Goal: Task Accomplishment & Management: Manage account settings

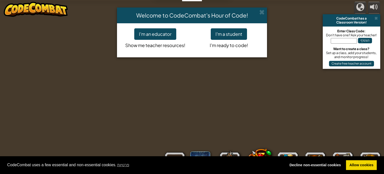
select select "he"
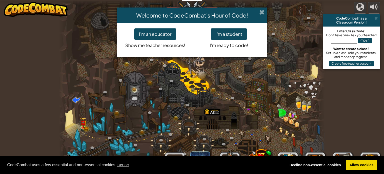
click at [261, 13] on span at bounding box center [261, 12] width 5 height 5
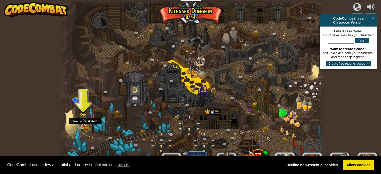
click at [82, 122] on img at bounding box center [83, 120] width 4 height 4
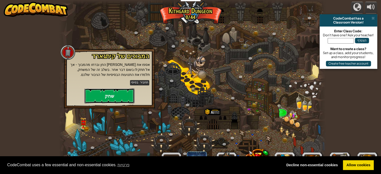
click at [108, 100] on button "שחק" at bounding box center [109, 95] width 50 height 15
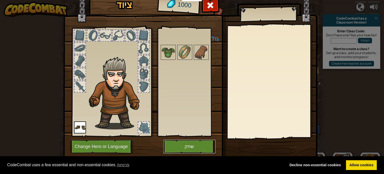
click at [180, 146] on button "שחק" at bounding box center [189, 147] width 52 height 14
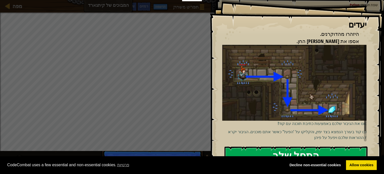
click at [263, 146] on button "התחל שלב" at bounding box center [296, 156] width 143 height 20
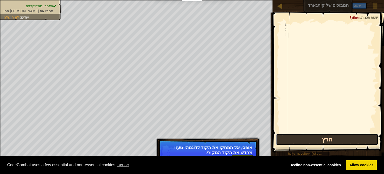
click at [313, 139] on button "הרץ" at bounding box center [327, 140] width 102 height 12
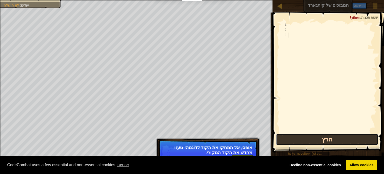
click at [313, 138] on button "הרץ" at bounding box center [327, 140] width 102 height 12
drag, startPoint x: 313, startPoint y: 138, endPoint x: 305, endPoint y: 139, distance: 8.1
click at [311, 139] on button "הרץ" at bounding box center [327, 140] width 102 height 12
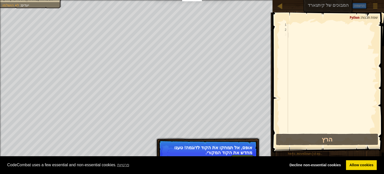
drag, startPoint x: 298, startPoint y: 104, endPoint x: 295, endPoint y: 104, distance: 3.0
click at [297, 104] on div at bounding box center [332, 83] width 90 height 120
drag, startPoint x: 295, startPoint y: 104, endPoint x: 280, endPoint y: 117, distance: 19.9
click at [284, 115] on div "1 2 3 ההההההההההההההההההההההההההההההההההההההההההההההההההההההההההההההההההההההההה…" at bounding box center [328, 78] width 98 height 110
click at [248, 153] on p "אופס, אל תמחקו את הקוד לדוגמה! טענו מחדש את הקוד המקורי." at bounding box center [208, 150] width 89 height 10
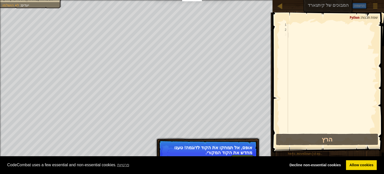
click at [247, 154] on p "אופס, אל תמחקו את הקוד לדוגמה! טענו מחדש את הקוד המקורי." at bounding box center [208, 150] width 89 height 10
drag, startPoint x: 247, startPoint y: 154, endPoint x: 239, endPoint y: 155, distance: 8.3
click at [239, 153] on p "אופס, אל תמחקו את הקוד לדוגמה! טענו מחדש את הקוד המקורי." at bounding box center [208, 150] width 89 height 10
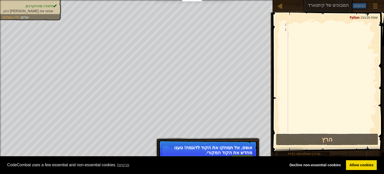
click at [239, 155] on p "↻ Reload אופס, אל תמחקו את הקוד לדוגמה! טענו מחדש את הקוד המקורי." at bounding box center [207, 154] width 99 height 28
click at [239, 155] on button "↻ Reload" at bounding box center [242, 159] width 22 height 8
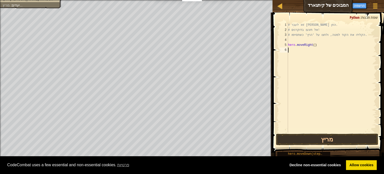
scroll to position [2, 0]
click at [239, 155] on div "היזהרו מהדוקרנים. אספו את [PERSON_NAME] החן. יעדים : מריץ... ♫ תארין 11 x: 6 y:…" at bounding box center [192, 87] width 384 height 174
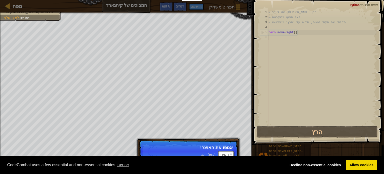
click at [228, 153] on button "המשך" at bounding box center [226, 154] width 16 height 7
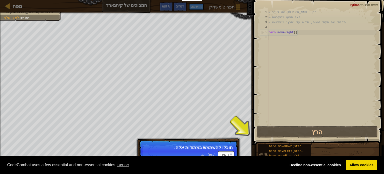
click at [264, 145] on div "hero.moveDown(steps) hero.moveLeft(steps) hero.moveRight(steps) hero.moveUp(ste…" at bounding box center [284, 153] width 53 height 19
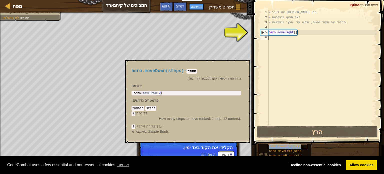
click at [275, 145] on span "hero.moveDown(steps)" at bounding box center [287, 147] width 36 height 4
click at [275, 146] on span "hero.moveDown(steps)" at bounding box center [287, 147] width 36 height 4
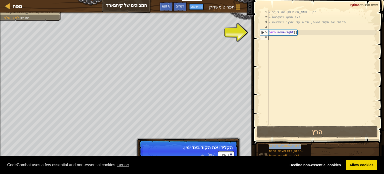
click at [275, 146] on span "hero.moveDown(steps)" at bounding box center [287, 147] width 36 height 4
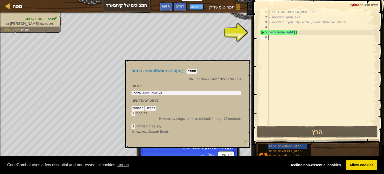
drag, startPoint x: 298, startPoint y: 26, endPoint x: 298, endPoint y: 34, distance: 8.0
click at [298, 33] on div "# זוזו לעבר [PERSON_NAME] החן. # אל תיגעו בדוקרנים! # הקלידו את הקוד למטה, ולחצ…" at bounding box center [322, 72] width 109 height 125
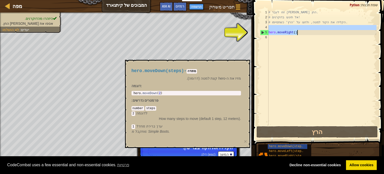
click at [298, 34] on div "# זוזו לעבר [PERSON_NAME] החן. # אל תיגעו בדוקרנים! # הקלידו את הקוד למטה, ולחצ…" at bounding box center [322, 67] width 109 height 115
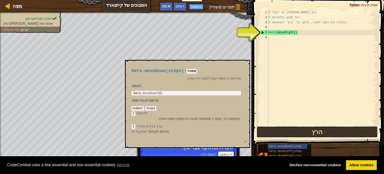
click at [302, 127] on button "הרץ" at bounding box center [317, 132] width 121 height 12
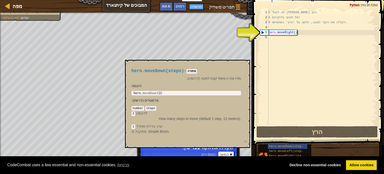
drag, startPoint x: 136, startPoint y: 69, endPoint x: 157, endPoint y: 76, distance: 22.0
click at [142, 70] on span "hero.moveDown(steps)" at bounding box center [158, 70] width 53 height 5
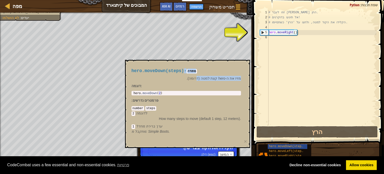
drag, startPoint x: 189, startPoint y: 75, endPoint x: 201, endPoint y: 83, distance: 14.4
click at [198, 79] on div "hero.moveDown(steps) - מתודה מזיז את ה-hero קצת למטה (דרומה). דוגמה : 1 hero . …" at bounding box center [186, 101] width 117 height 75
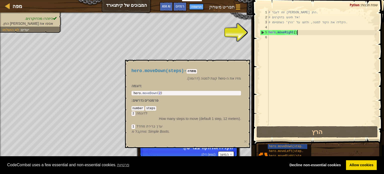
click at [249, 139] on div "hero.moveDown(steps) - מתודה מזיז את ה-hero קצת למטה (דרומה). דוגמה : 1 hero . …" at bounding box center [187, 104] width 125 height 88
click at [246, 140] on button "×" at bounding box center [245, 141] width 3 height 5
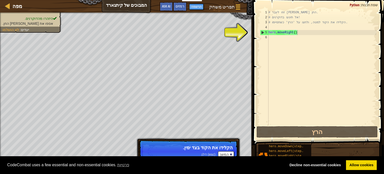
click at [299, 35] on div "# זוזו לעבר [PERSON_NAME] החן. # אל תיגעו בדוקרנים! # הקלידו את הקוד למטה, ולחצ…" at bounding box center [322, 72] width 109 height 125
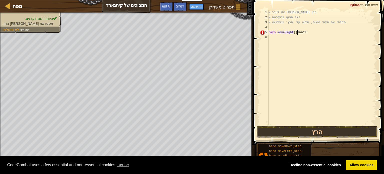
scroll to position [2, 3]
type textarea "hero.moveRight()וללחתלמטה"
click at [308, 130] on button "הרץ" at bounding box center [317, 132] width 121 height 12
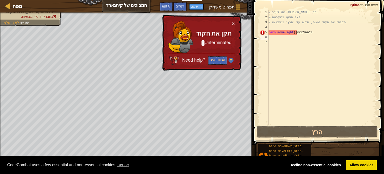
click at [282, 138] on span at bounding box center [319, 65] width 135 height 160
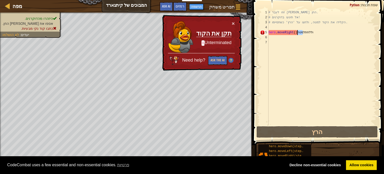
drag, startPoint x: 303, startPoint y: 34, endPoint x: 317, endPoint y: 31, distance: 14.3
click at [317, 31] on div "# זוזו לעבר [PERSON_NAME] החן. # אל תיגעו בדוקרנים! # הקלידו את הקוד למטה, ולחצ…" at bounding box center [322, 72] width 109 height 125
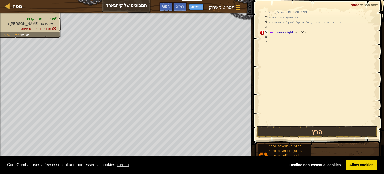
scroll to position [2, 3]
type textarea "hero.moveRightוללחתלמטה"
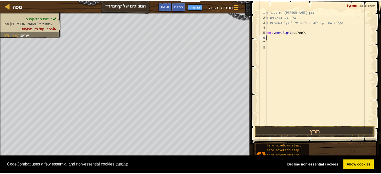
scroll to position [2, 0]
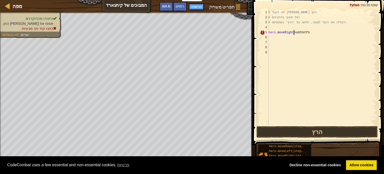
click at [325, 33] on div "# זוזו לעבר [PERSON_NAME] החן. # אל תיגעו בדוקרנים! # הקלידו את הקוד למטה, ולחצ…" at bounding box center [322, 72] width 109 height 125
drag, startPoint x: 323, startPoint y: 32, endPoint x: 322, endPoint y: 39, distance: 7.3
click at [322, 31] on div "# זוזו לעבר [PERSON_NAME] החן. # אל תיגעו בדוקרנים! # הקלידו את הקוד למטה, ולחצ…" at bounding box center [322, 72] width 109 height 125
type textarea "hero.moveRightוללחתלמטה"
click at [328, 136] on button "הרץ" at bounding box center [317, 132] width 121 height 12
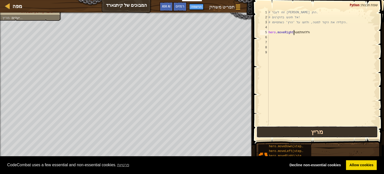
click at [327, 134] on button "מריץ" at bounding box center [317, 132] width 121 height 12
click at [326, 133] on button "מריץ" at bounding box center [317, 132] width 121 height 12
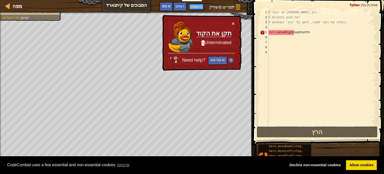
drag, startPoint x: 326, startPoint y: 133, endPoint x: 260, endPoint y: 102, distance: 73.0
click at [325, 133] on button "הרץ" at bounding box center [317, 132] width 121 height 12
click at [211, 59] on button "Ask the AI" at bounding box center [217, 60] width 19 height 9
click at [211, 59] on button "Ask the AI" at bounding box center [218, 60] width 20 height 10
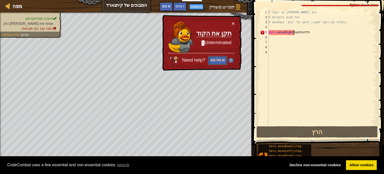
click at [211, 59] on button "Ask the AI" at bounding box center [217, 60] width 19 height 9
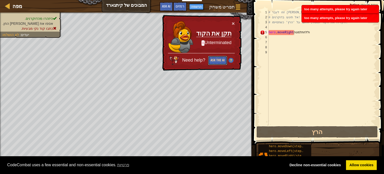
click at [211, 59] on button "Ask the AI" at bounding box center [217, 60] width 19 height 9
click at [211, 5] on body "Cookie Policy CodeCombat uses a few essential and non-essential cookies. פרטיות…" at bounding box center [192, 2] width 384 height 5
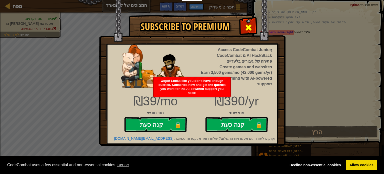
click at [251, 25] on span at bounding box center [249, 28] width 8 height 8
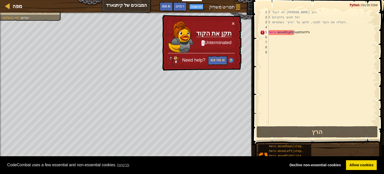
click at [32, 29] on div "היזהרו מהדוקרנים. אספו את [PERSON_NAME] החן. כתבו קוד נקי מבעיות. יעדים : לא הו…" at bounding box center [126, 93] width 253 height 161
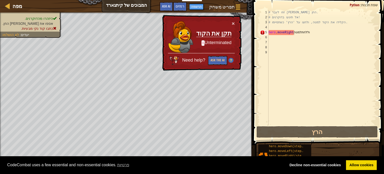
click at [37, 17] on span "היזהרו מהדוקרנים." at bounding box center [39, 19] width 28 height 4
click at [37, 20] on span "היזהרו מהדוקרנים." at bounding box center [39, 19] width 28 height 4
drag, startPoint x: 37, startPoint y: 20, endPoint x: 37, endPoint y: 25, distance: 4.3
click at [37, 22] on ul "היזהרו מהדוקרנים. אספו את [PERSON_NAME] החן. כתבו קוד נקי מבעיות." at bounding box center [31, 23] width 57 height 15
click at [38, 26] on li "כתבו קוד נקי מבעיות." at bounding box center [30, 28] width 55 height 5
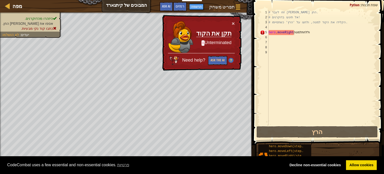
drag, startPoint x: 38, startPoint y: 26, endPoint x: 41, endPoint y: 29, distance: 4.3
click at [38, 27] on li "כתבו קוד נקי מבעיות." at bounding box center [30, 28] width 55 height 5
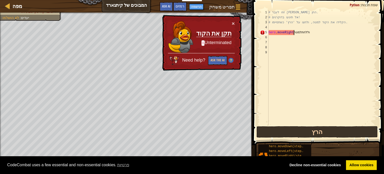
drag, startPoint x: 362, startPoint y: 122, endPoint x: 360, endPoint y: 127, distance: 5.9
click at [360, 127] on div "hero.moveRightוללחתלמטה 1 2 3 4 5 6 7 8 9 # זוזו לעבר [PERSON_NAME] החן. # אל ת…" at bounding box center [318, 83] width 133 height 160
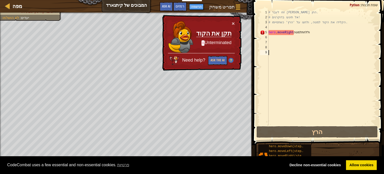
click at [336, 34] on div "# זוזו לעבר [PERSON_NAME] החן. # אל תיגעו בדוקרנים! # הקלידו את הקוד למטה, ולחצ…" at bounding box center [322, 72] width 109 height 125
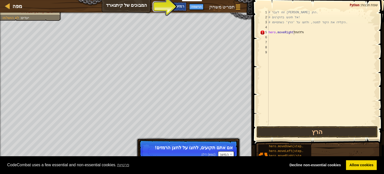
click at [183, 5] on span "רמזים" at bounding box center [180, 6] width 9 height 5
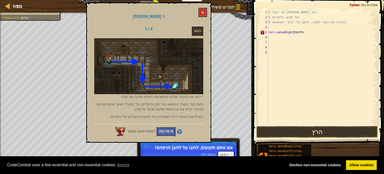
click at [172, 132] on button "Ask the AI" at bounding box center [166, 131] width 19 height 9
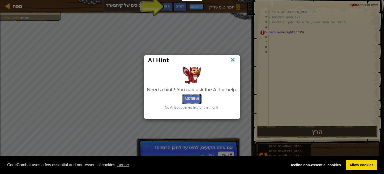
click at [195, 101] on button "Ask the AI" at bounding box center [191, 98] width 19 height 9
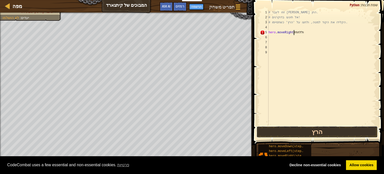
click at [317, 127] on button "הרץ" at bounding box center [317, 132] width 121 height 12
click at [316, 129] on button "הרץ" at bounding box center [317, 132] width 121 height 12
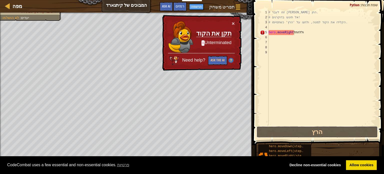
drag, startPoint x: 296, startPoint y: 131, endPoint x: 280, endPoint y: 100, distance: 34.6
click at [294, 132] on button "הרץ" at bounding box center [317, 132] width 121 height 12
drag, startPoint x: 345, startPoint y: 34, endPoint x: 344, endPoint y: 31, distance: 3.5
click at [345, 34] on div "# זוזו לעבר [PERSON_NAME] החן. # אל תיגעו בדוקרנים! # הקלידו את הקוד למטה, ולחצ…" at bounding box center [322, 72] width 109 height 125
click at [344, 31] on div "# זוזו לעבר [PERSON_NAME] החן. # אל תיגעו בדוקרנים! # הקלידו את הקוד למטה, ולחצ…" at bounding box center [322, 72] width 109 height 125
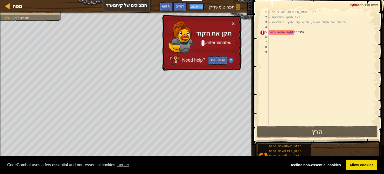
click at [344, 31] on div "# זוזו לעבר [PERSON_NAME] החן. # אל תיגעו בדוקרנים! # הקלידו את הקוד למטה, ולחצ…" at bounding box center [322, 72] width 109 height 125
click at [342, 32] on div "# זוזו לעבר [PERSON_NAME] החן. # אל תיגעו בדוקרנים! # הקלידו את הקוד למטה, ולחצ…" at bounding box center [322, 67] width 109 height 115
click at [342, 32] on div "# זוזו לעבר [PERSON_NAME] החן. # אל תיגעו בדוקרנים! # הקלידו את הקוד למטה, ולחצ…" at bounding box center [322, 72] width 109 height 125
type textarea "hero.moveRightוללחתל"
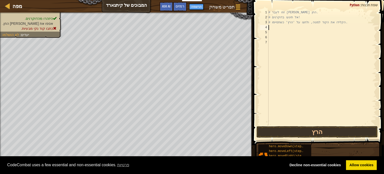
type textarea "# הקלידו את הקוד למטה, ולחצו על 'הרץ' כשתסיימו."
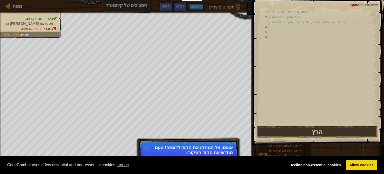
click at [319, 55] on div "# זוזו לעבר [PERSON_NAME] החן. # אל תיגעו בדוקרנים! # הקלידו את הקוד למטה, ולחצ…" at bounding box center [322, 72] width 109 height 125
click at [319, 67] on div "# זוזו לעבר [PERSON_NAME] החן. # אל תיגעו בדוקרנים! # הקלידו את הקוד למטה, ולחצ…" at bounding box center [322, 72] width 109 height 125
drag, startPoint x: 295, startPoint y: 76, endPoint x: 290, endPoint y: 77, distance: 4.8
click at [291, 77] on div "# זוזו לעבר [PERSON_NAME] החן. # אל תיגעו בדוקרנים! # הקלידו את הקוד למטה, ולחצ…" at bounding box center [322, 72] width 109 height 125
click at [225, 154] on p "אופס, אל תמחקו את הקוד לדוגמה! טענו מחדש את הקוד המקורי." at bounding box center [188, 150] width 89 height 10
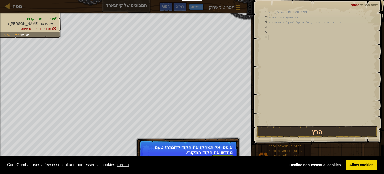
click at [224, 155] on p "אופס, אל תמחקו את הקוד לדוגמה! טענו מחדש את הקוד המקורי." at bounding box center [188, 150] width 89 height 10
click at [225, 156] on div "CodeCombat uses a few essential and non-essential cookies. פרטיות Decline non-e…" at bounding box center [192, 165] width 384 height 18
click at [225, 155] on p "אופס, אל תמחקו את הקוד לדוגמה! טענו מחדש את הקוד המקורי." at bounding box center [188, 150] width 89 height 10
click at [225, 154] on p "אופס, אל תמחקו את הקוד לדוגמה! טענו מחדש את הקוד המקורי." at bounding box center [188, 150] width 89 height 10
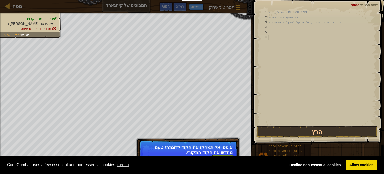
click at [224, 153] on p "אופס, אל תמחקו את הקוד לדוגמה! טענו מחדש את הקוד המקורי." at bounding box center [188, 150] width 89 height 10
click at [225, 156] on p "↻ Reload אופס, אל תמחקו את הקוד לדוגמה! טענו מחדש את הקוד המקורי." at bounding box center [188, 154] width 99 height 28
click at [226, 157] on div "CodeCombat uses a few essential and non-essential cookies. פרטיות Decline non-e…" at bounding box center [192, 165] width 384 height 18
click at [224, 155] on p "↻ Reload אופס, אל תמחקו את הקוד לדוגמה! טענו מחדש את הקוד המקורי." at bounding box center [188, 154] width 99 height 28
click at [224, 155] on button "↻ Reload" at bounding box center [223, 159] width 22 height 8
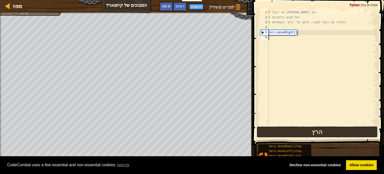
click at [290, 130] on button "הרץ" at bounding box center [317, 132] width 121 height 12
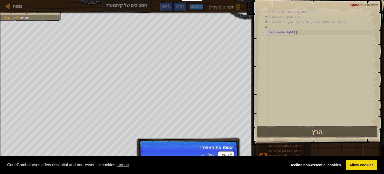
click at [208, 154] on span "דלג (esc)" at bounding box center [208, 154] width 14 height 4
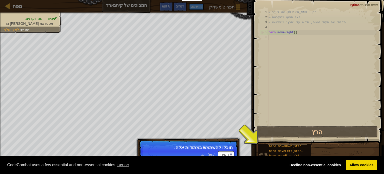
drag, startPoint x: 269, startPoint y: 144, endPoint x: 271, endPoint y: 146, distance: 3.2
click at [271, 146] on div "hero.moveDown(steps) hero.moveLeft(steps) hero.moveRight(steps) hero.moveUp(ste…" at bounding box center [319, 154] width 123 height 20
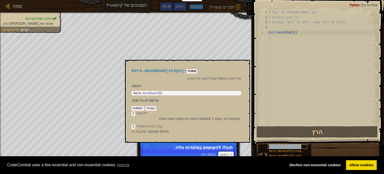
click at [271, 146] on span "hero.moveDown(steps)" at bounding box center [287, 147] width 36 height 4
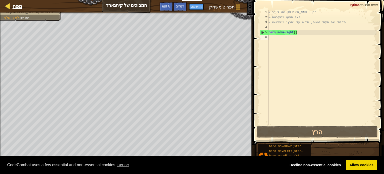
drag, startPoint x: 3, startPoint y: 28, endPoint x: 10, endPoint y: 7, distance: 22.3
click at [4, 20] on span "לא הושלמו" at bounding box center [11, 18] width 17 height 4
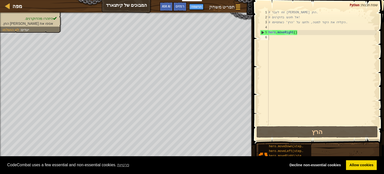
drag, startPoint x: 12, startPoint y: 14, endPoint x: 16, endPoint y: 10, distance: 6.0
click at [13, 13] on div "היזהרו מהדוקרנים. אספו את [PERSON_NAME] החן. יעדים : לא הושלמו" at bounding box center [126, 93] width 253 height 161
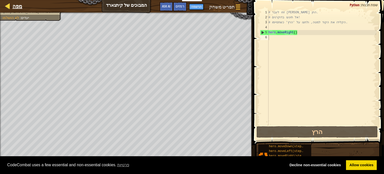
click at [16, 9] on div "מפה" at bounding box center [16, 6] width 12 height 13
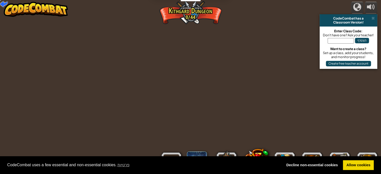
select select "he"
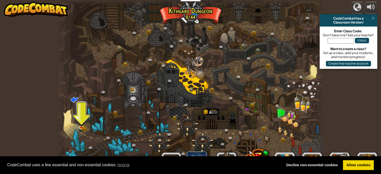
drag, startPoint x: 182, startPoint y: 29, endPoint x: 188, endPoint y: 17, distance: 13.0
click at [187, 20] on div at bounding box center [190, 87] width 266 height 174
drag, startPoint x: 188, startPoint y: 17, endPoint x: 192, endPoint y: 17, distance: 4.3
click at [192, 17] on div at bounding box center [190, 87] width 266 height 174
drag, startPoint x: 313, startPoint y: 51, endPoint x: 318, endPoint y: 50, distance: 5.4
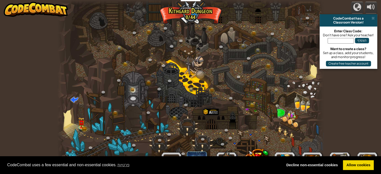
click at [318, 50] on div "Twisted Canyon (נעול) Challenge: collect the most gold using all the programmin…" at bounding box center [190, 87] width 266 height 174
click at [375, 18] on div "CodeCombat has a Classroom Version!" at bounding box center [348, 20] width 58 height 12
click at [372, 19] on span at bounding box center [372, 18] width 3 height 4
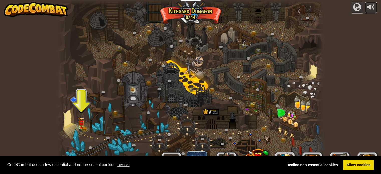
drag, startPoint x: 370, startPoint y: 13, endPoint x: 369, endPoint y: 15, distance: 2.8
click at [369, 14] on div "powered by CodeCombat has a Classroom Version! Enter Class Code: Don't have one…" at bounding box center [190, 87] width 381 height 174
click at [295, 151] on div at bounding box center [190, 87] width 266 height 174
click at [285, 153] on link at bounding box center [284, 162] width 20 height 20
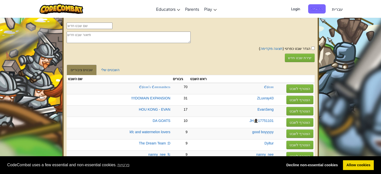
drag, startPoint x: 131, startPoint y: 27, endPoint x: 117, endPoint y: 36, distance: 16.9
click at [131, 27] on p at bounding box center [191, 26] width 248 height 7
click at [114, 36] on textarea at bounding box center [129, 38] width 124 height 12
type textarea "טוווווו"
click at [299, 58] on button "יצירת שבט חדש" at bounding box center [299, 58] width 30 height 9
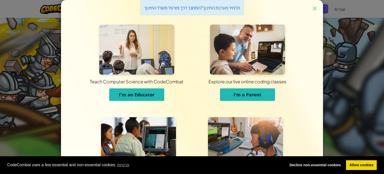
click at [133, 92] on span "I'm an Educator" at bounding box center [137, 95] width 36 height 6
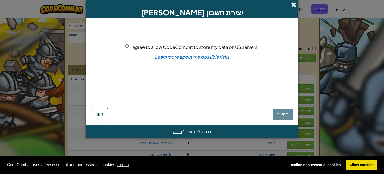
click at [294, 4] on span at bounding box center [293, 4] width 5 height 5
